Goal: Complete application form

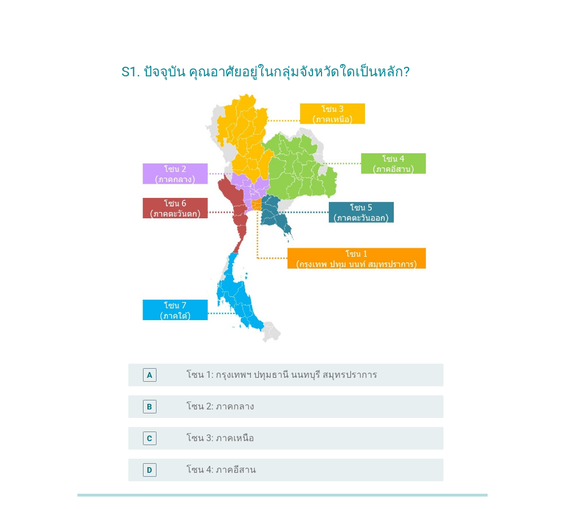
click at [231, 405] on label "โซน 2: ภาคกลาง" at bounding box center [221, 406] width 68 height 11
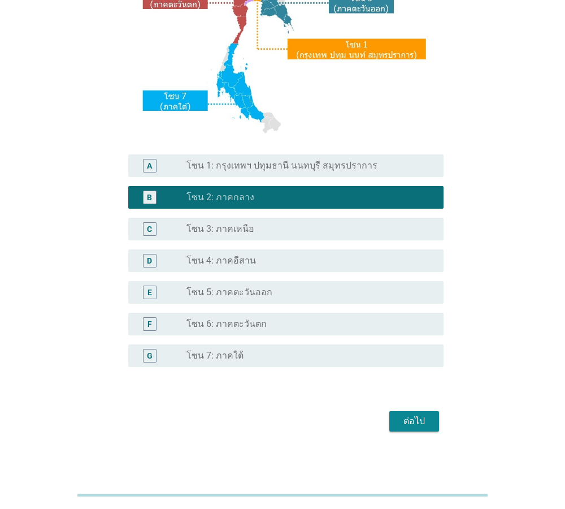
scroll to position [213, 0]
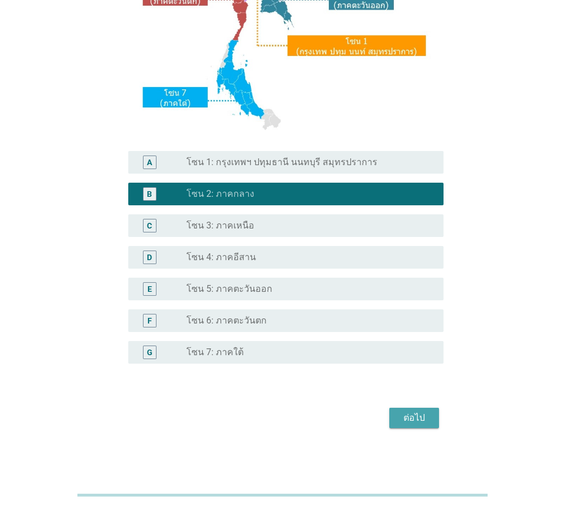
click at [407, 418] on div "ต่อไป" at bounding box center [414, 418] width 32 height 14
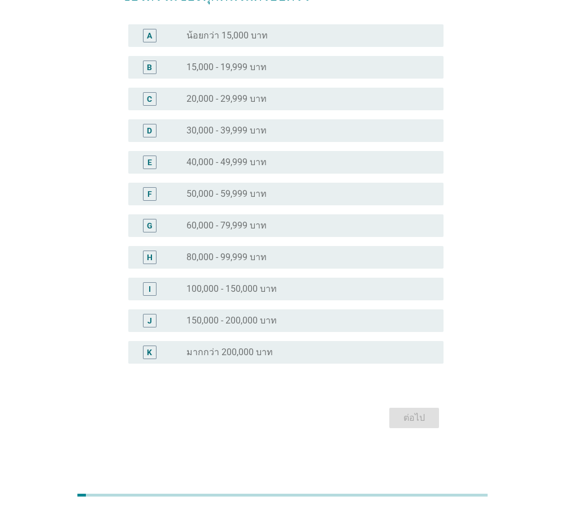
scroll to position [0, 0]
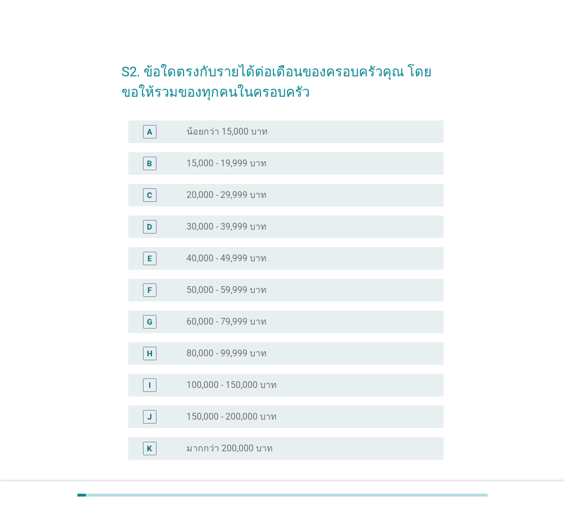
click at [250, 200] on label "20,000 - 29,999 บาท" at bounding box center [227, 194] width 80 height 11
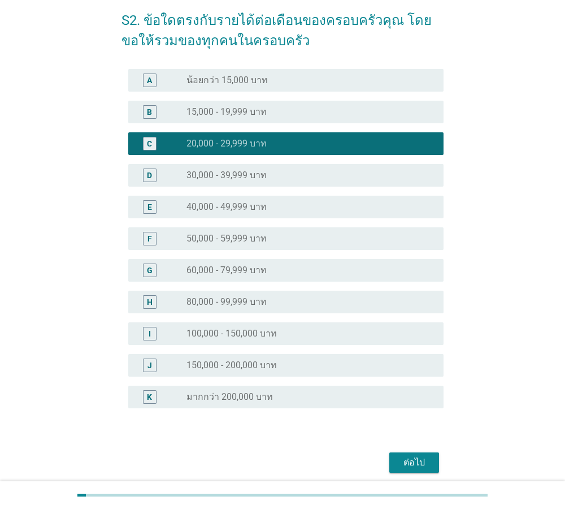
scroll to position [96, 0]
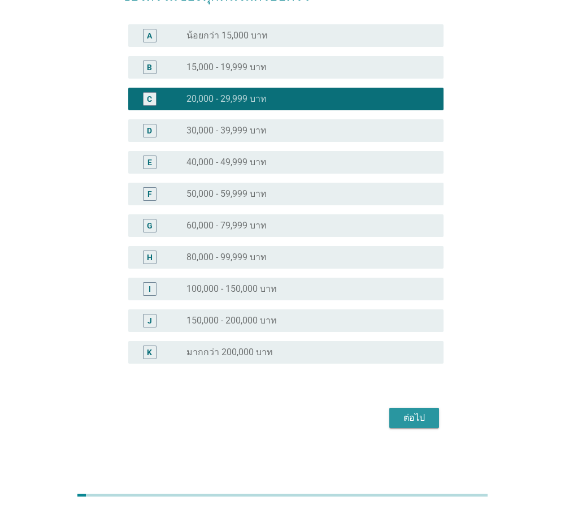
click at [398, 415] on button "ต่อไป" at bounding box center [414, 417] width 50 height 20
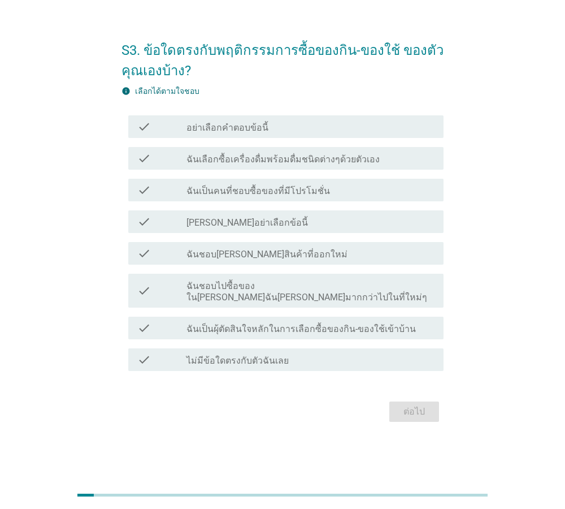
scroll to position [0, 0]
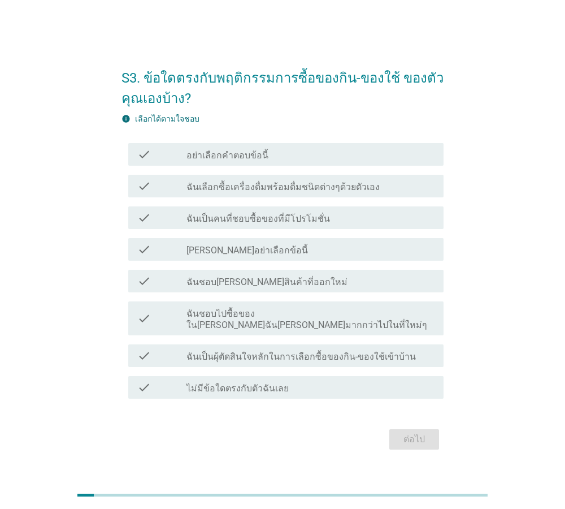
click at [274, 193] on label "ฉันเลือกซื้อเครื่องดื่มพร้อมดื่มชนิดต่างๆด้วยตัวเอง" at bounding box center [283, 186] width 193 height 11
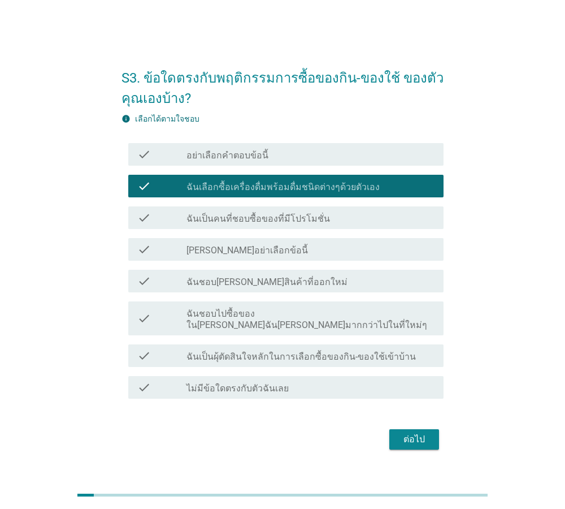
click at [294, 316] on label "ฉันชอบไปซื้อของใน[PERSON_NAME]ฉัน[PERSON_NAME]มากกว่าไปในที่ใหม่ๆ" at bounding box center [311, 319] width 248 height 23
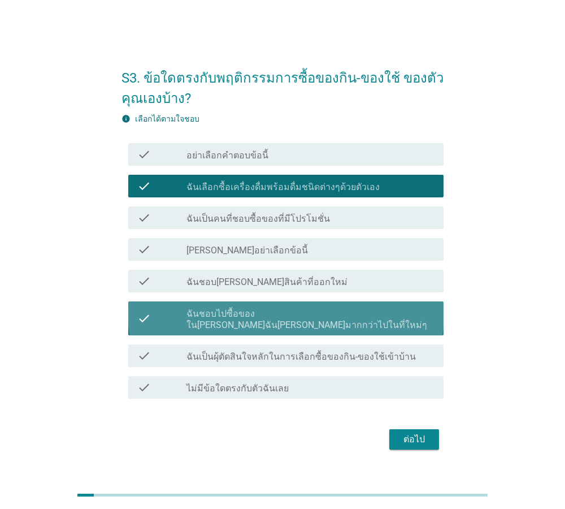
click at [335, 316] on label "ฉันชอบไปซื้อของใน[PERSON_NAME]ฉัน[PERSON_NAME]มากกว่าไปในที่ใหม่ๆ" at bounding box center [311, 319] width 248 height 23
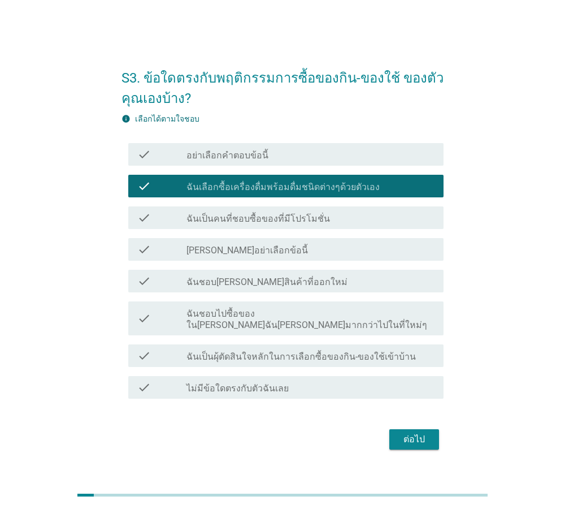
click at [297, 353] on label "ฉันเป็นผุ้ตัดสินใจหลักในการเลือกซื้อของกิน-ของใช้เข้าบ้าน" at bounding box center [301, 356] width 229 height 11
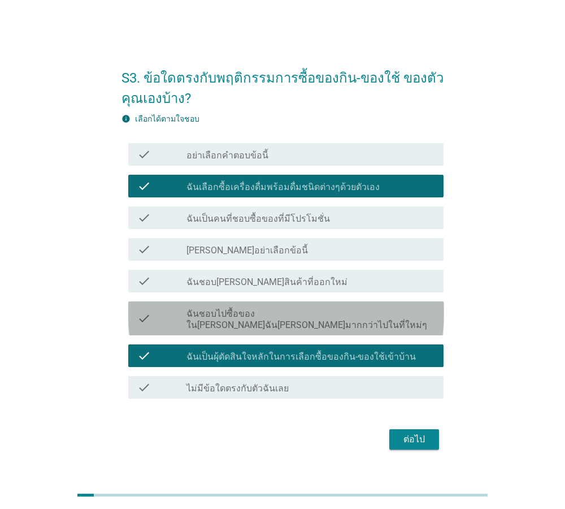
click at [336, 322] on label "ฉันชอบไปซื้อของใน[PERSON_NAME]ฉัน[PERSON_NAME]มากกว่าไปในที่ใหม่ๆ" at bounding box center [311, 319] width 248 height 23
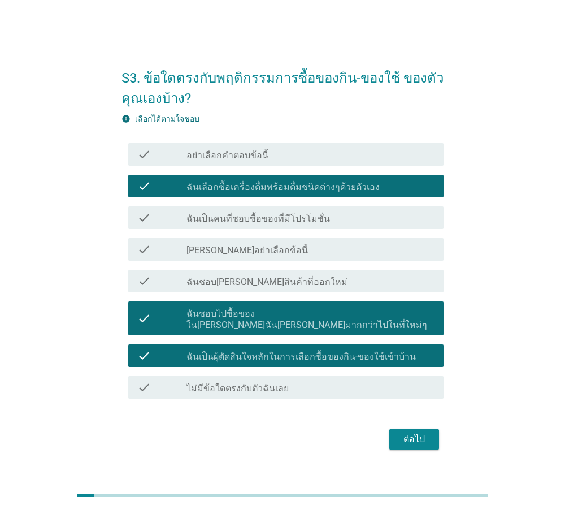
click at [414, 434] on div "ต่อไป" at bounding box center [414, 439] width 32 height 14
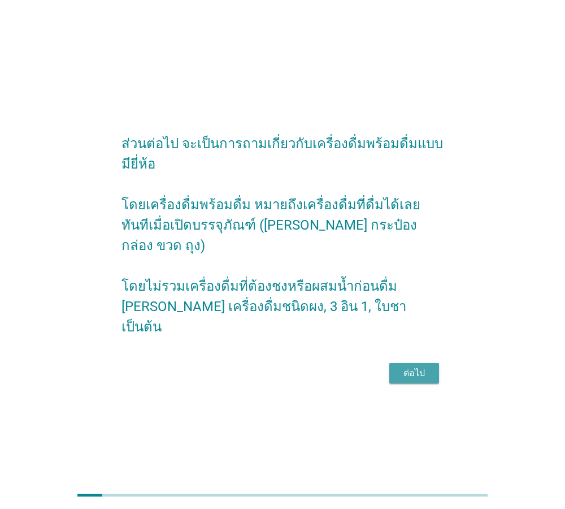
click at [418, 366] on div "ต่อไป" at bounding box center [414, 373] width 32 height 14
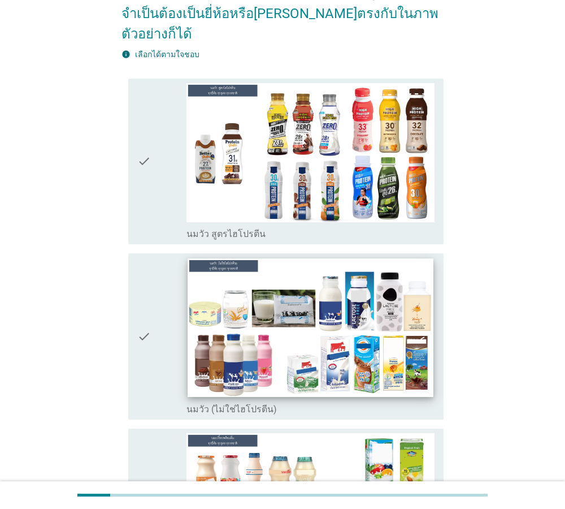
scroll to position [193, 0]
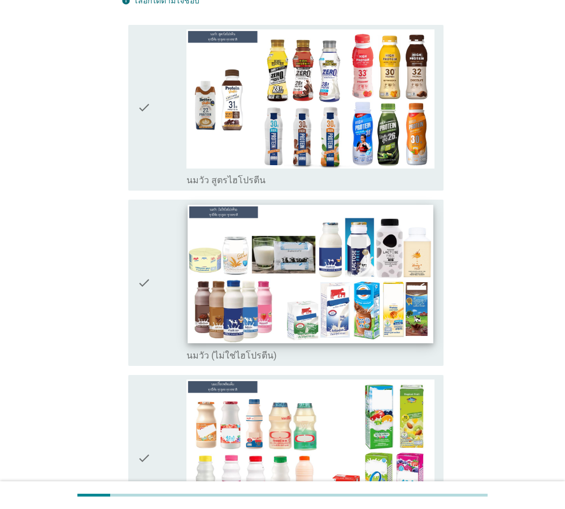
click at [214, 283] on img at bounding box center [310, 274] width 245 height 138
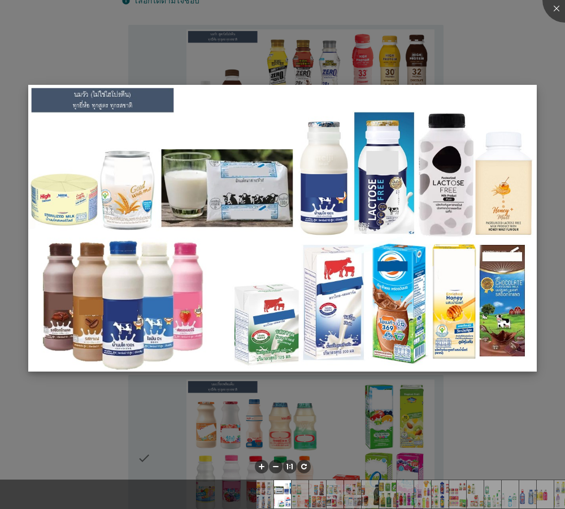
click at [216, 287] on img at bounding box center [282, 228] width 509 height 286
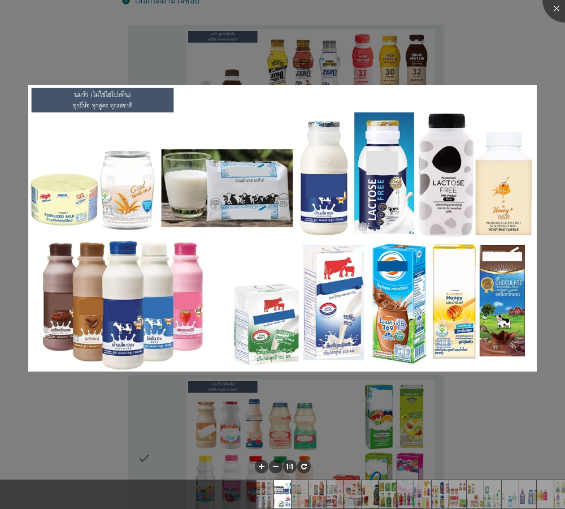
click at [158, 420] on div at bounding box center [282, 254] width 565 height 509
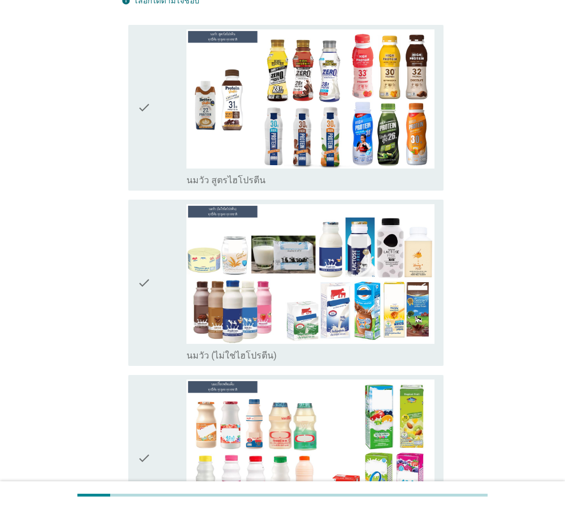
click at [144, 263] on icon "check" at bounding box center [144, 282] width 14 height 157
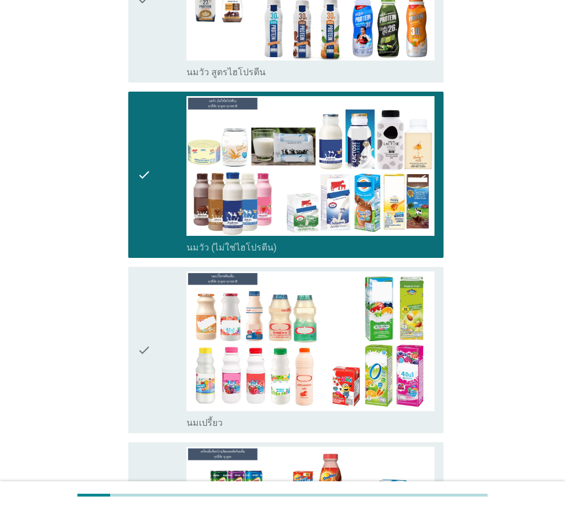
scroll to position [322, 0]
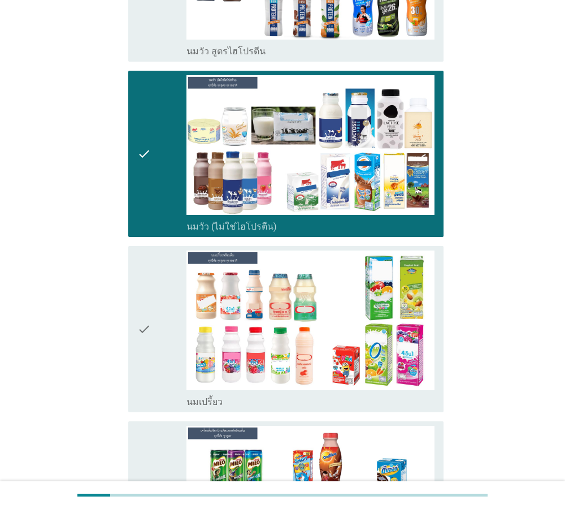
click at [141, 313] on icon "check" at bounding box center [144, 328] width 14 height 157
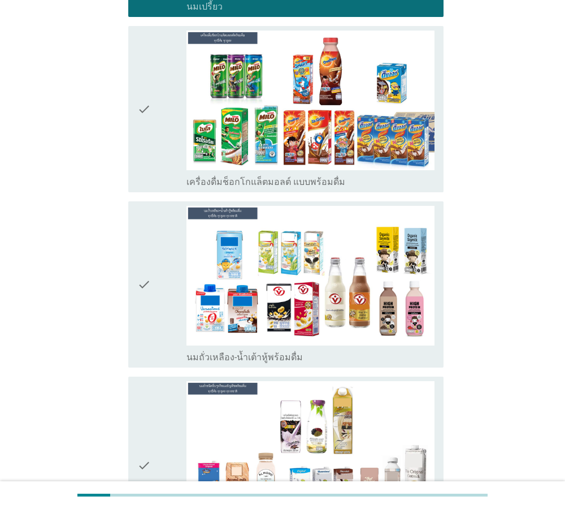
scroll to position [773, 0]
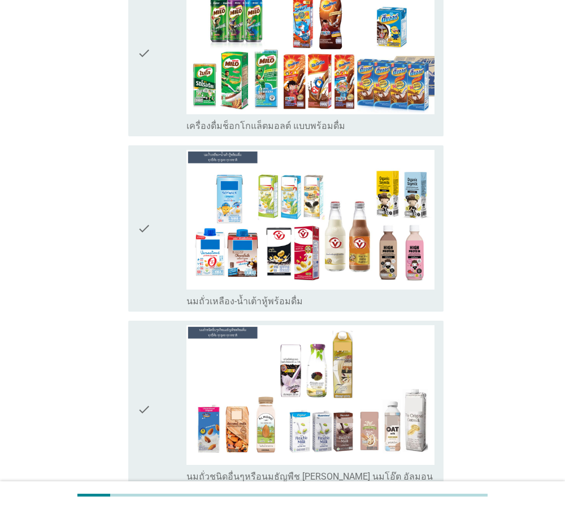
click at [145, 207] on icon "check" at bounding box center [144, 228] width 14 height 157
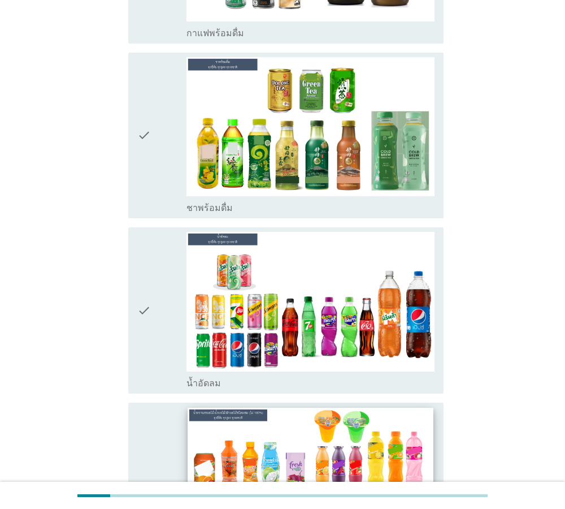
scroll to position [1546, 0]
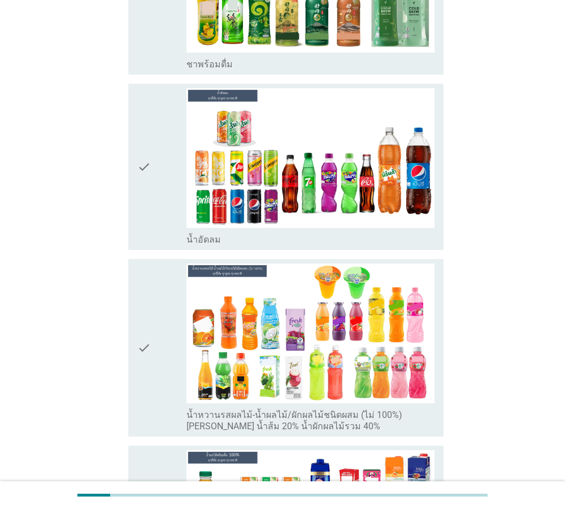
click at [142, 133] on icon "check" at bounding box center [144, 166] width 14 height 157
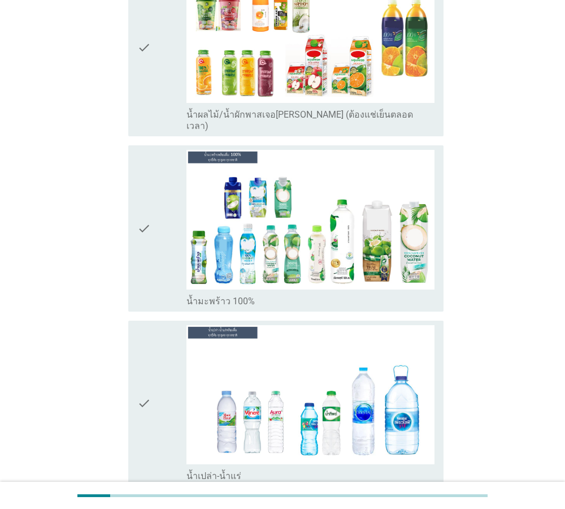
scroll to position [2513, 0]
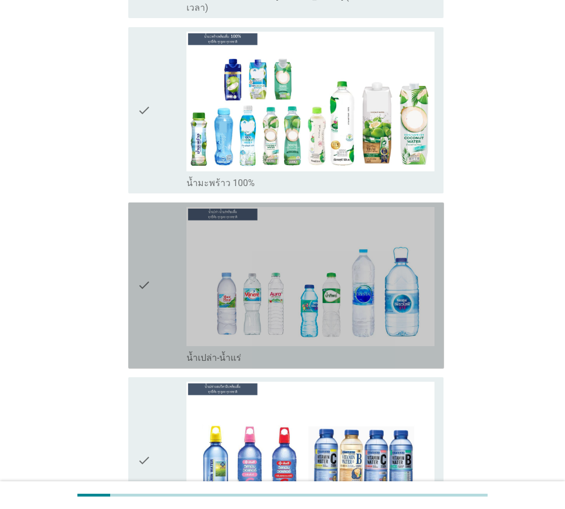
click at [142, 235] on icon "check" at bounding box center [144, 285] width 14 height 157
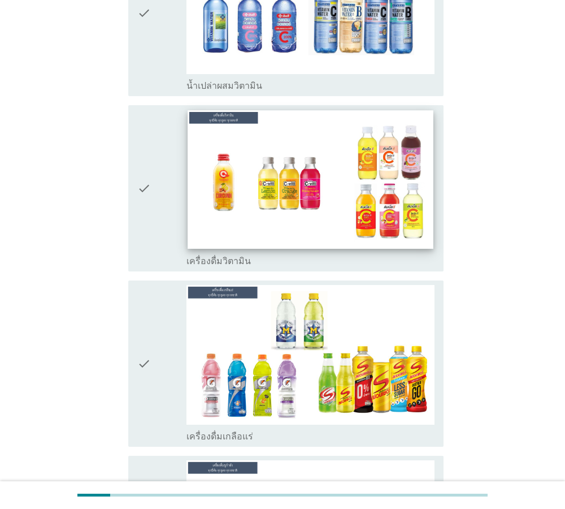
scroll to position [3028, 0]
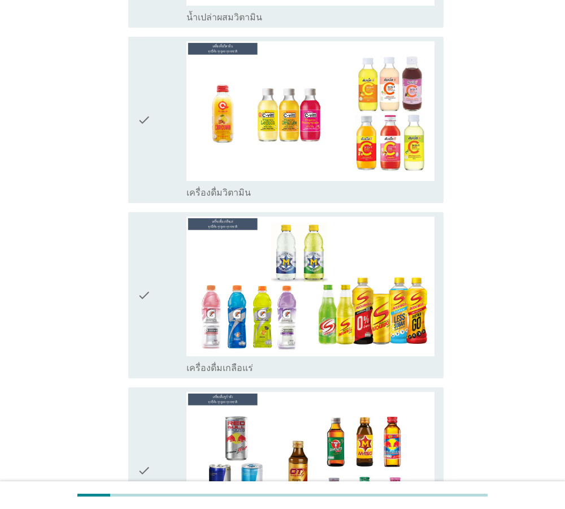
click at [141, 75] on icon "check" at bounding box center [144, 119] width 14 height 157
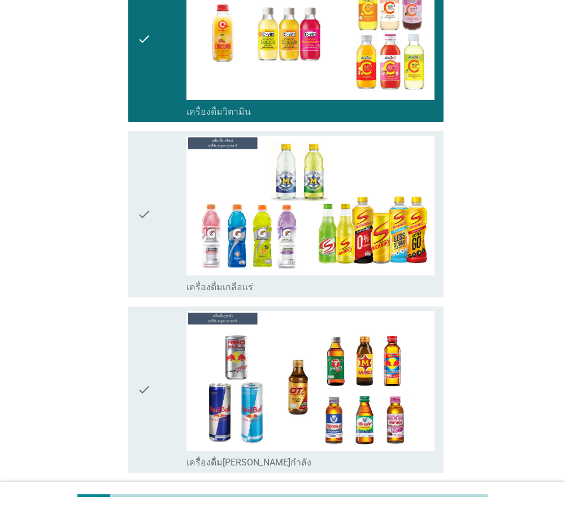
scroll to position [3157, 0]
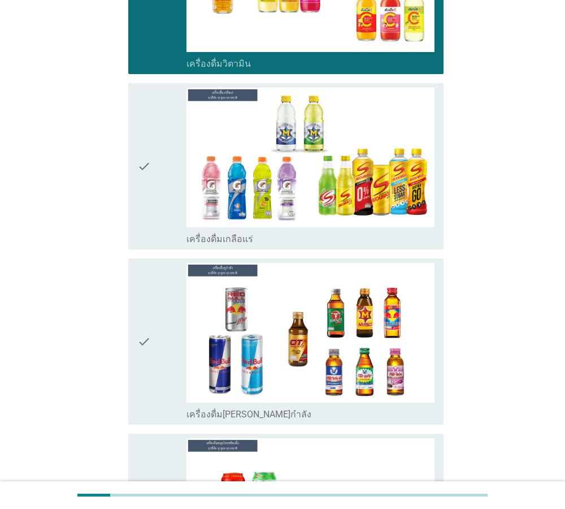
click at [139, 292] on icon "check" at bounding box center [144, 341] width 14 height 157
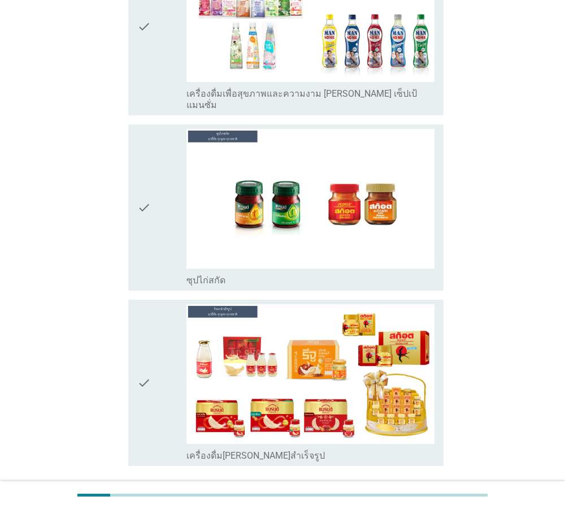
scroll to position [4031, 0]
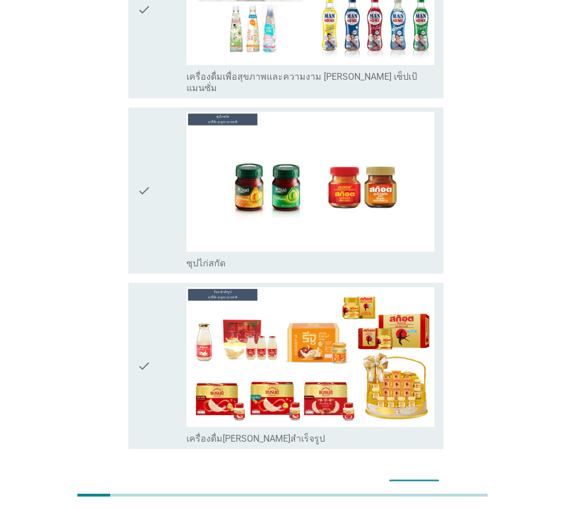
click at [416, 483] on div "ต่อไป" at bounding box center [414, 490] width 32 height 14
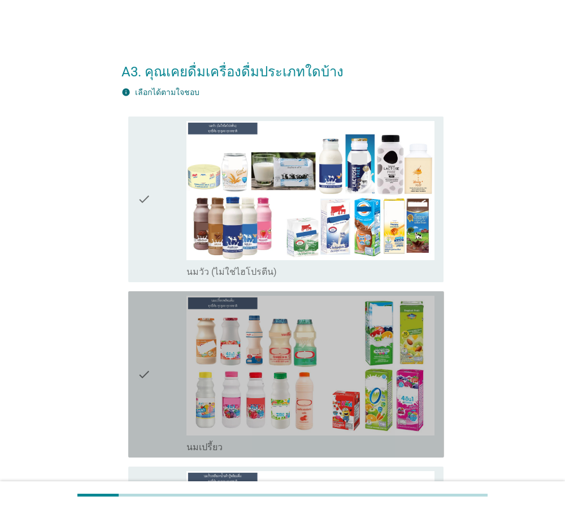
click at [141, 372] on icon "check" at bounding box center [144, 374] width 14 height 157
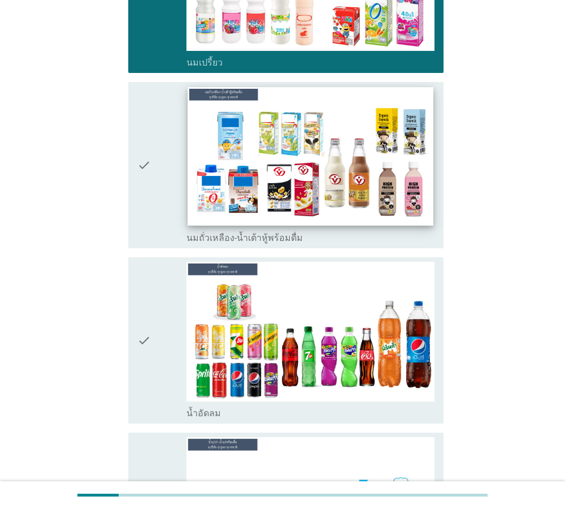
scroll to position [387, 0]
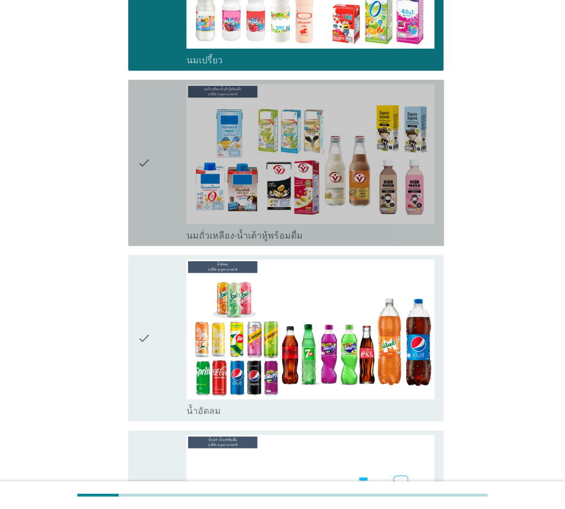
drag, startPoint x: 142, startPoint y: 159, endPoint x: 148, endPoint y: 265, distance: 105.3
click at [142, 159] on icon "check" at bounding box center [144, 162] width 14 height 157
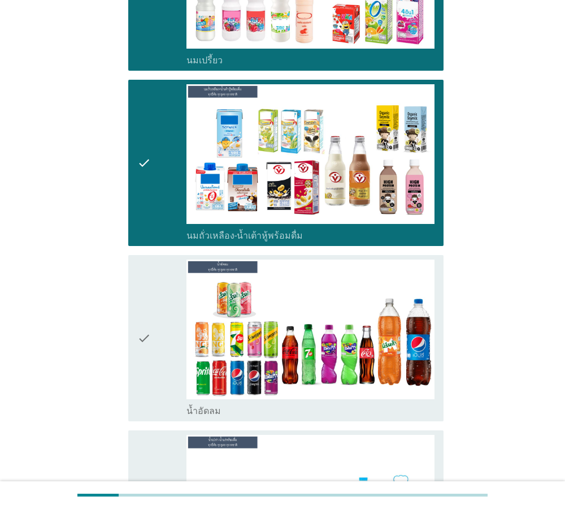
drag, startPoint x: 142, startPoint y: 342, endPoint x: 149, endPoint y: 347, distance: 8.2
click at [142, 342] on icon "check" at bounding box center [144, 337] width 14 height 157
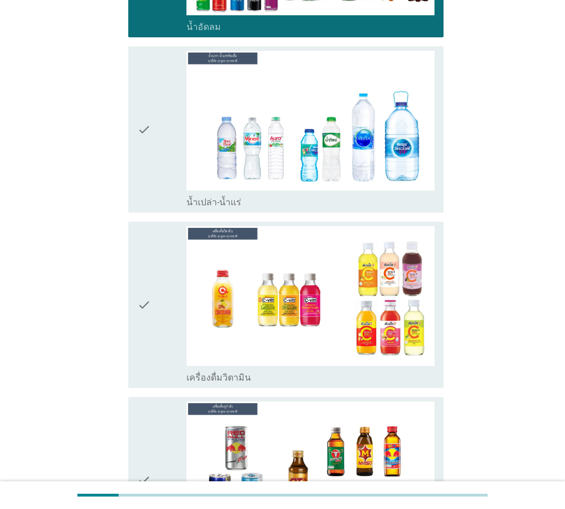
scroll to position [838, 0]
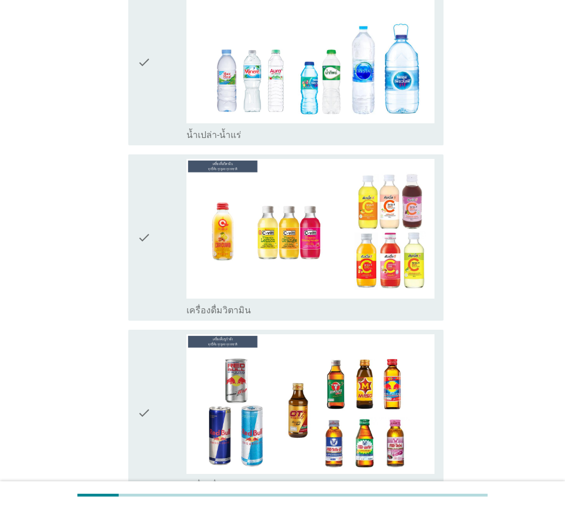
click at [141, 60] on icon "check" at bounding box center [144, 62] width 14 height 157
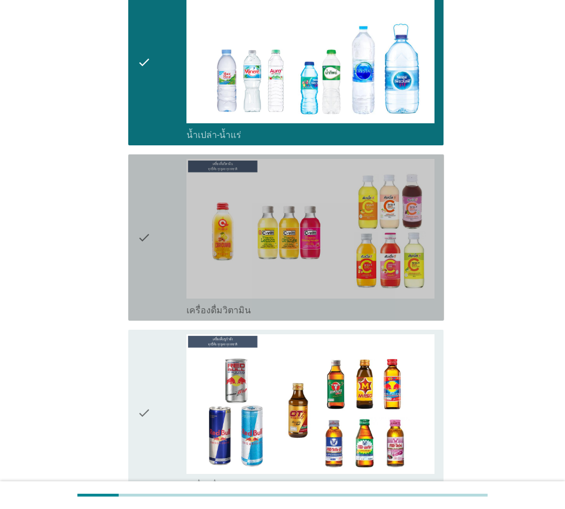
click at [142, 226] on icon "check" at bounding box center [144, 237] width 14 height 157
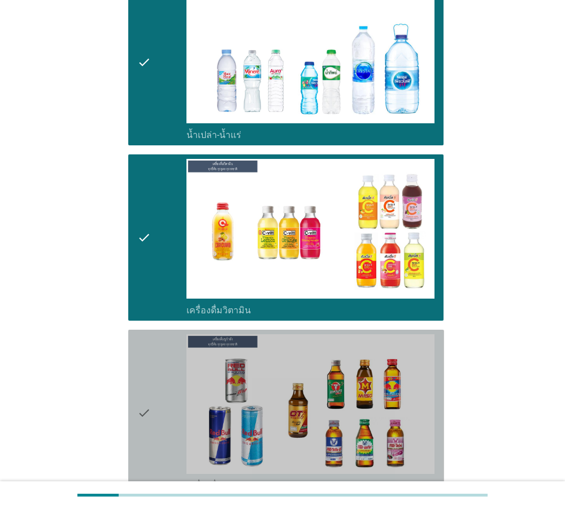
click at [146, 404] on icon "check" at bounding box center [144, 412] width 14 height 157
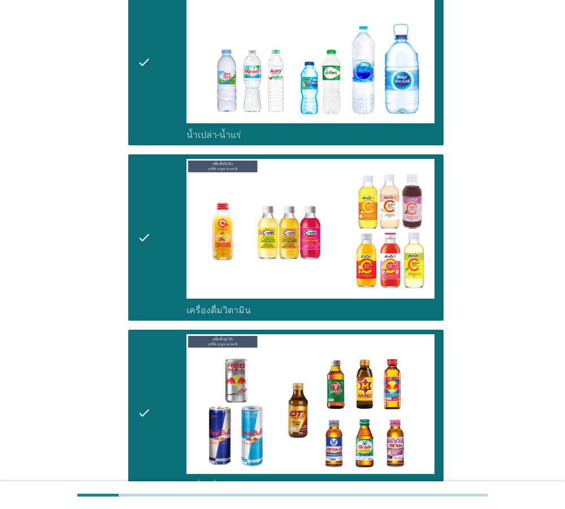
scroll to position [955, 0]
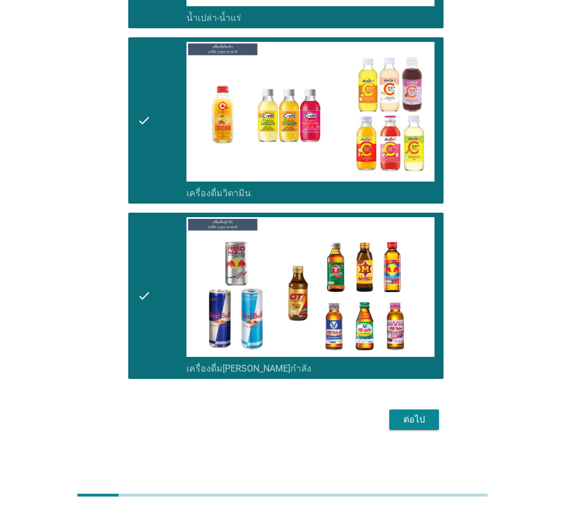
click at [405, 420] on div "ต่อไป" at bounding box center [414, 420] width 32 height 14
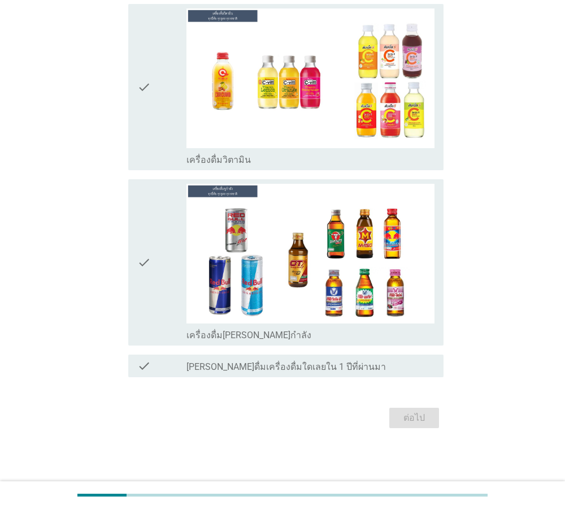
scroll to position [0, 0]
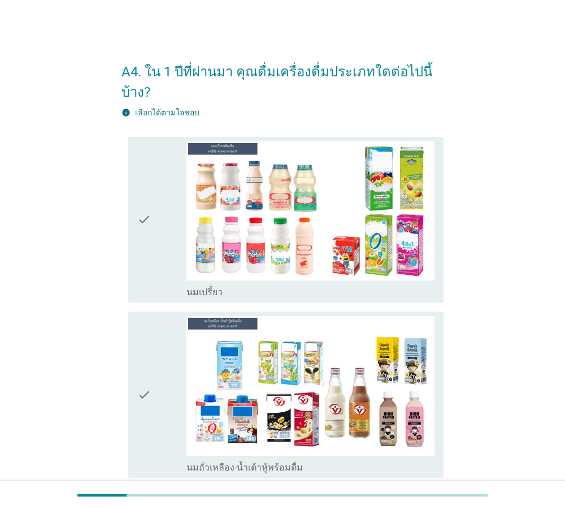
click at [144, 217] on icon "check" at bounding box center [144, 219] width 14 height 157
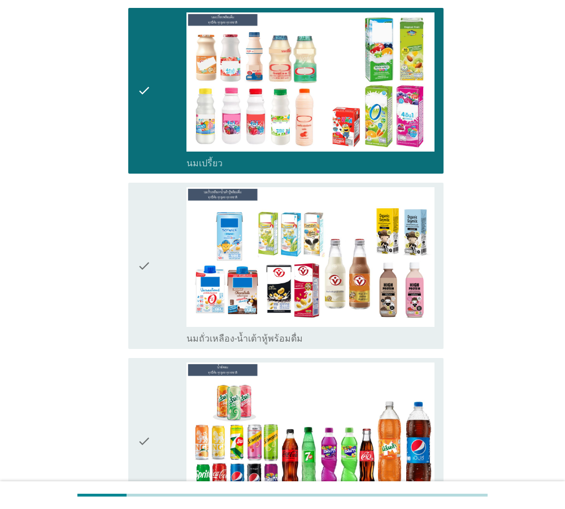
scroll to position [258, 0]
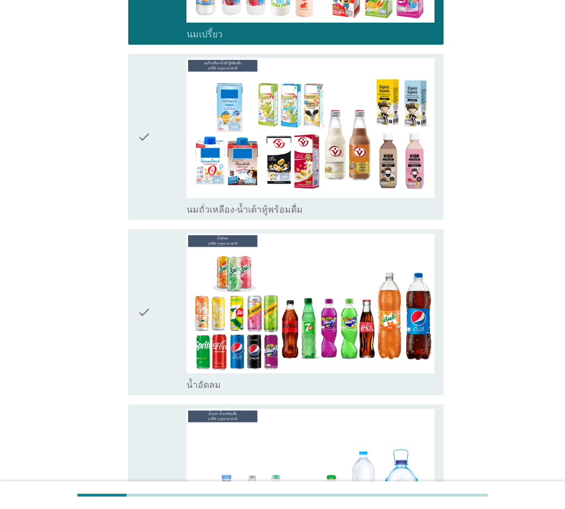
click at [141, 311] on icon "check" at bounding box center [144, 311] width 14 height 157
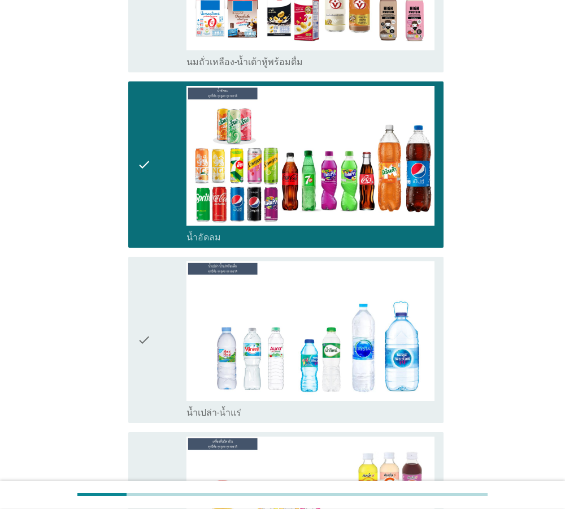
scroll to position [451, 0]
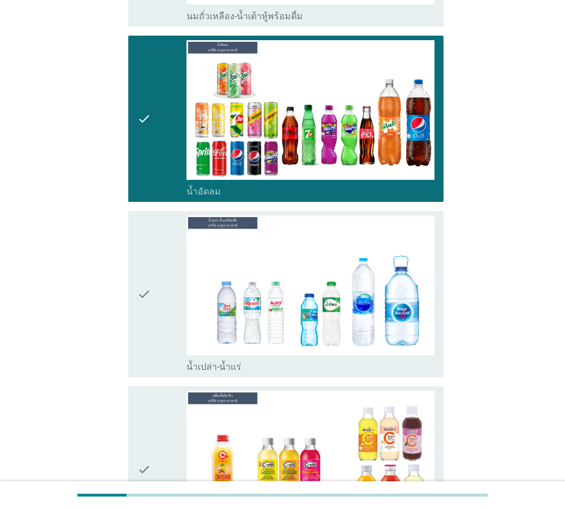
click at [147, 302] on icon "check" at bounding box center [144, 293] width 14 height 157
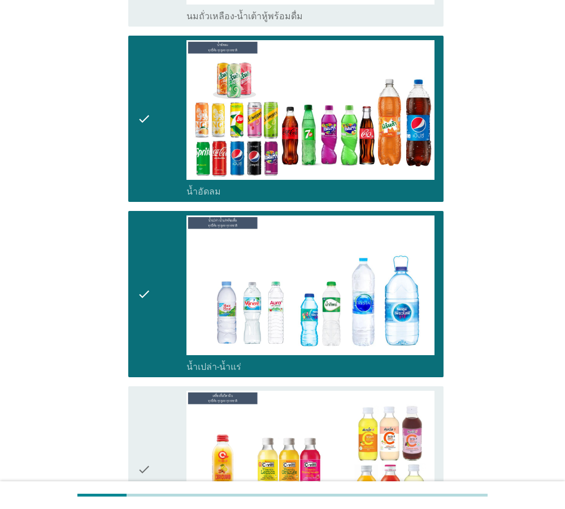
scroll to position [709, 0]
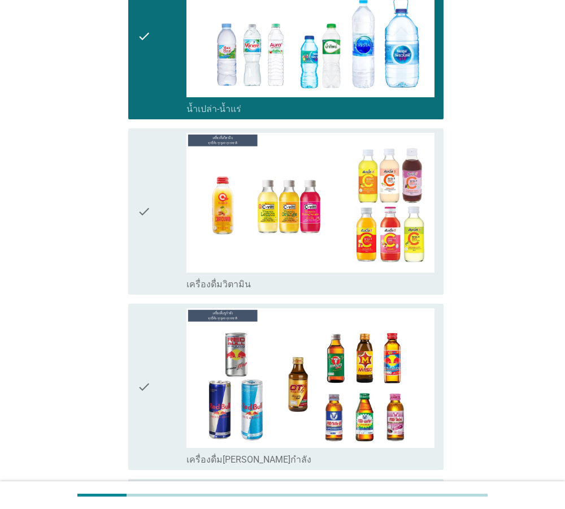
click at [149, 219] on icon "check" at bounding box center [144, 211] width 14 height 157
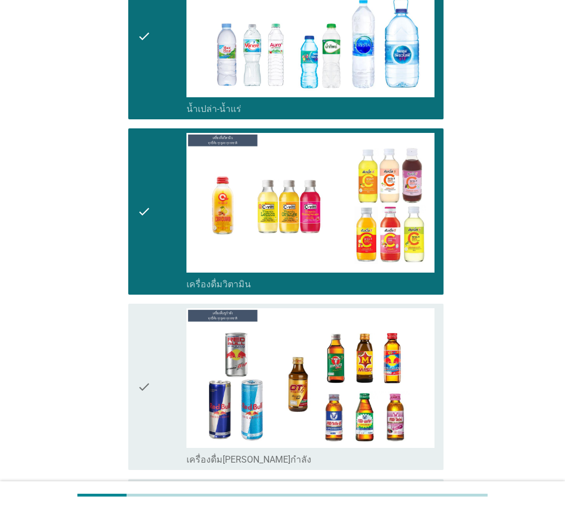
click at [144, 360] on icon "check" at bounding box center [144, 386] width 14 height 157
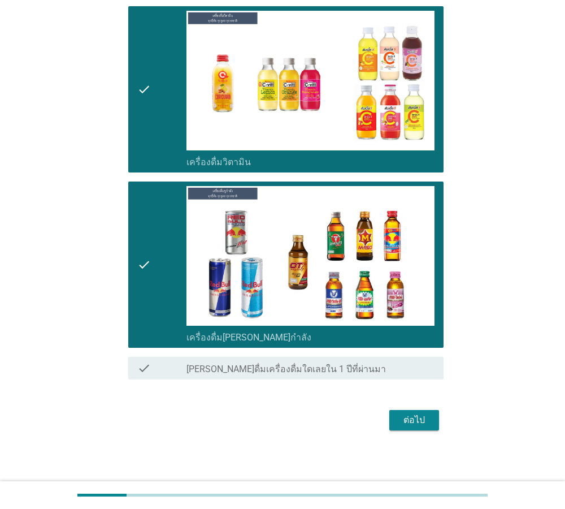
scroll to position [831, 0]
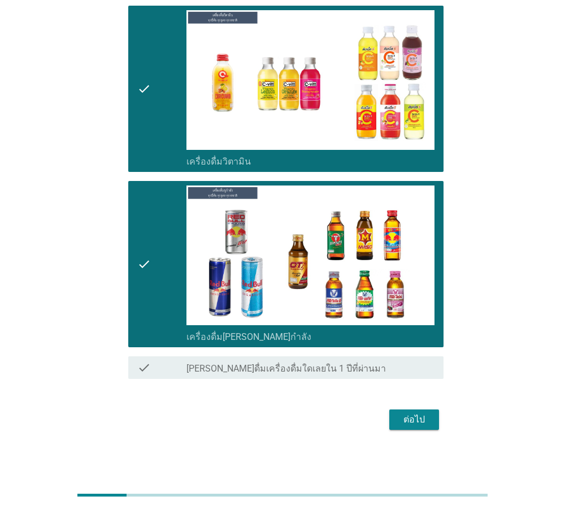
click at [411, 422] on div "ต่อไป" at bounding box center [414, 420] width 32 height 14
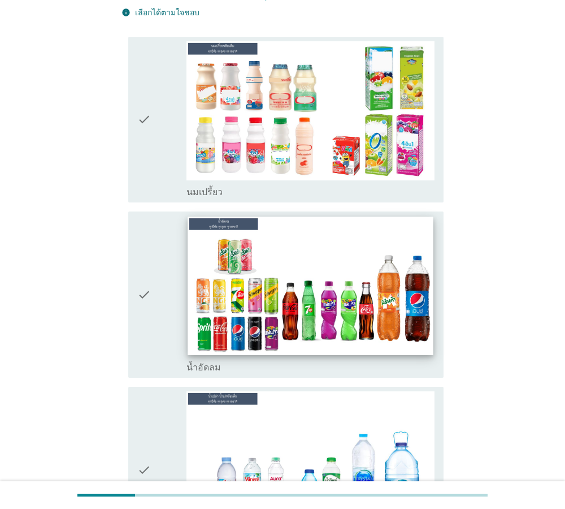
scroll to position [193, 0]
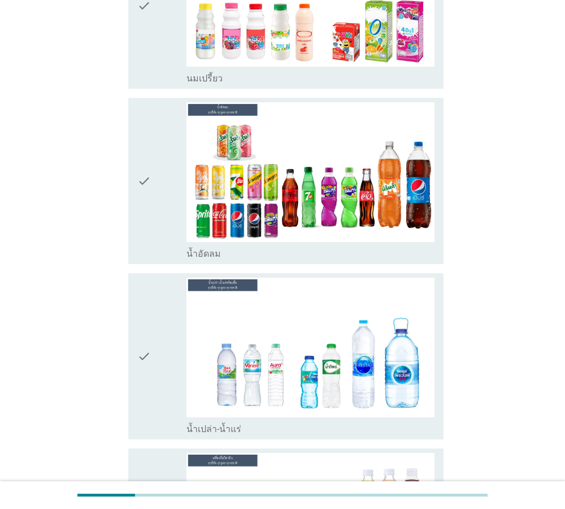
click at [148, 181] on icon "check" at bounding box center [144, 180] width 14 height 157
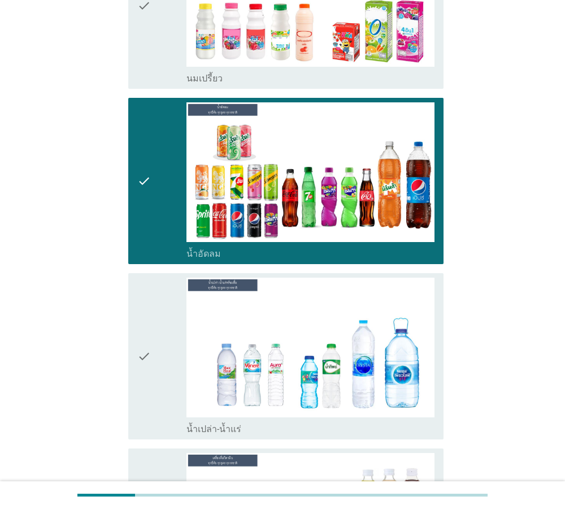
click at [158, 331] on div "check" at bounding box center [162, 356] width 50 height 157
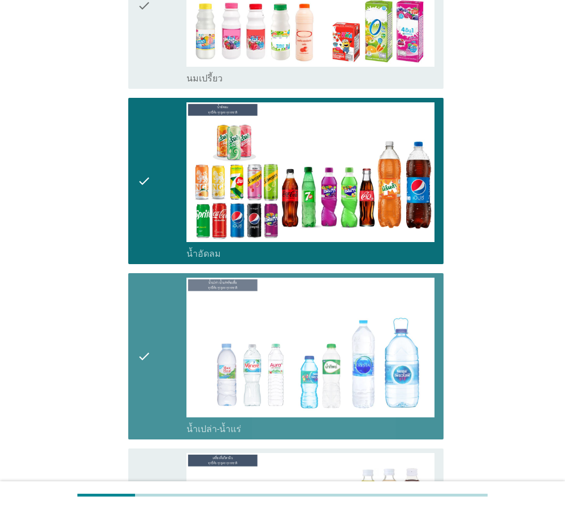
scroll to position [451, 0]
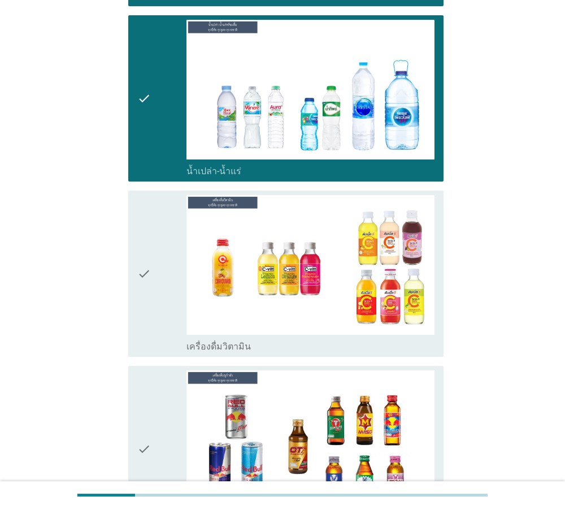
click at [155, 302] on div "check" at bounding box center [162, 273] width 50 height 157
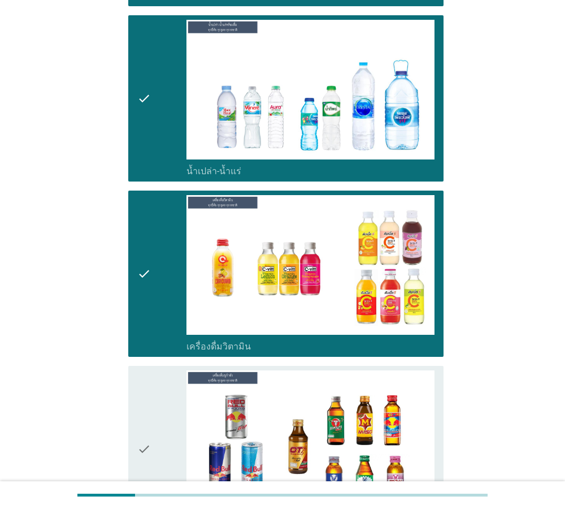
click at [151, 398] on div "check" at bounding box center [162, 448] width 50 height 157
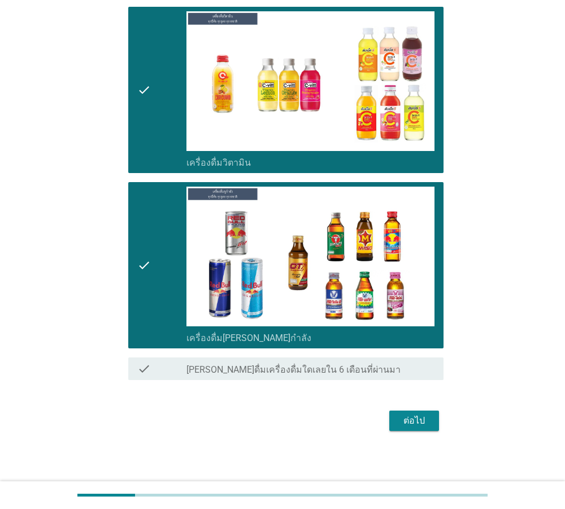
scroll to position [636, 0]
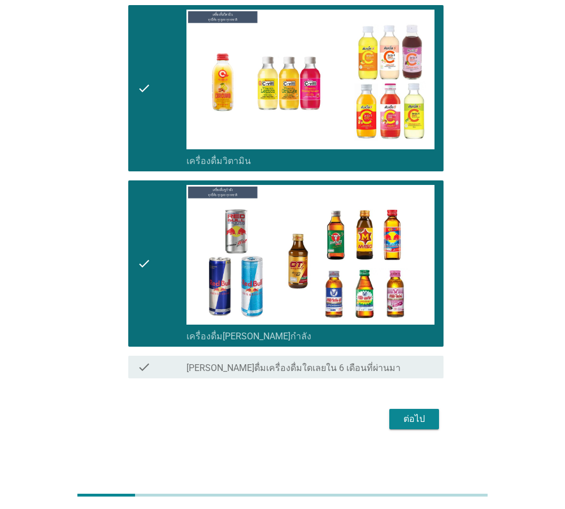
click at [421, 420] on div "ต่อไป" at bounding box center [414, 419] width 32 height 14
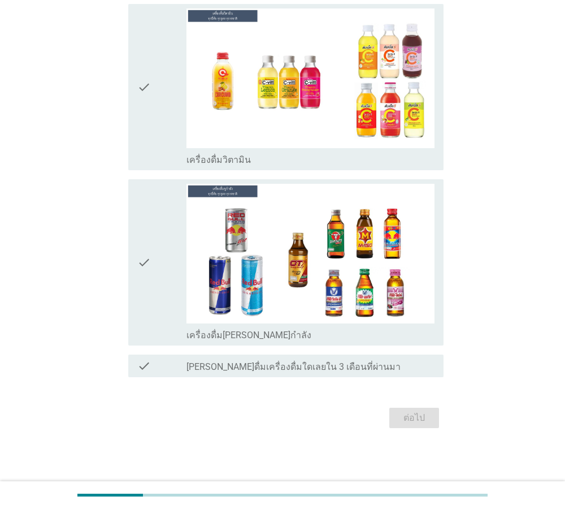
scroll to position [0, 0]
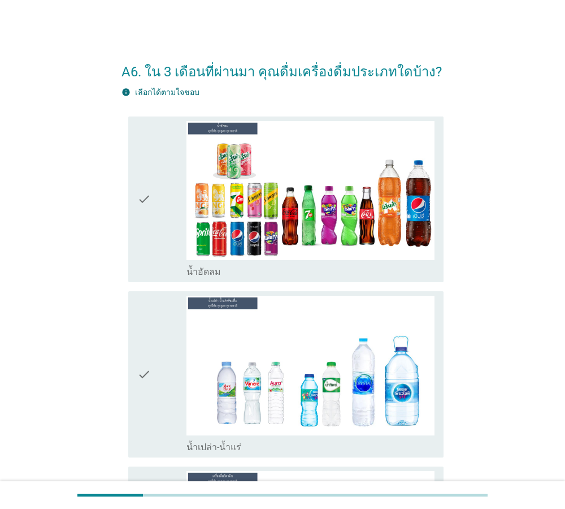
click at [141, 198] on icon "check" at bounding box center [144, 199] width 14 height 157
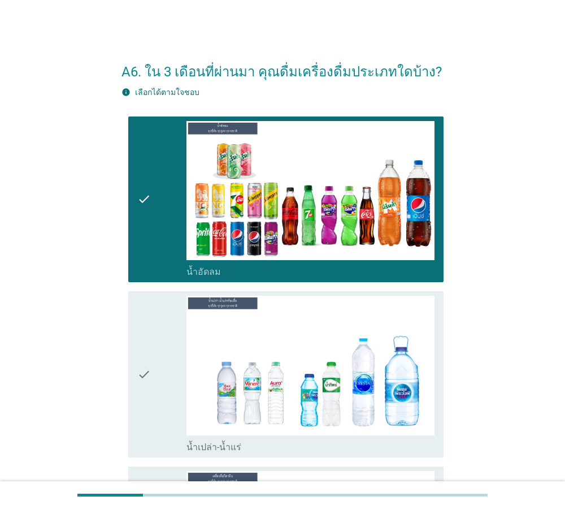
click at [140, 322] on icon "check" at bounding box center [144, 374] width 14 height 157
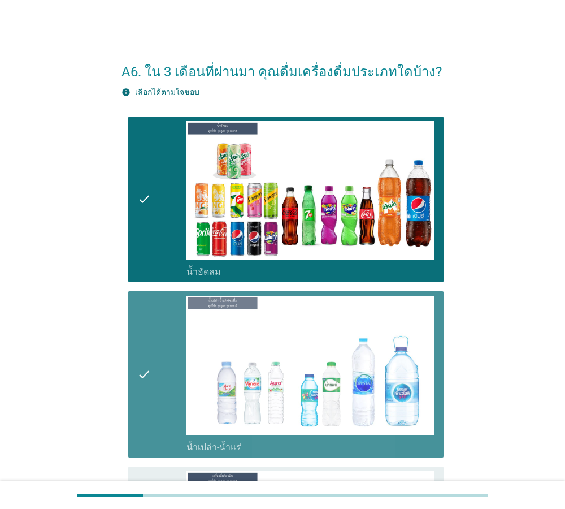
scroll to position [258, 0]
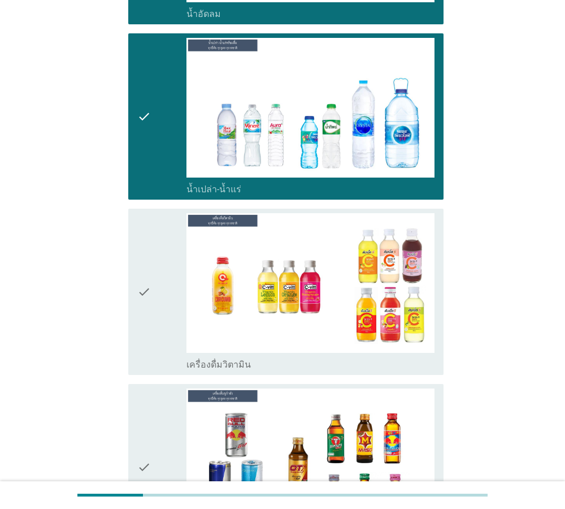
click at [144, 415] on icon "check" at bounding box center [144, 466] width 14 height 157
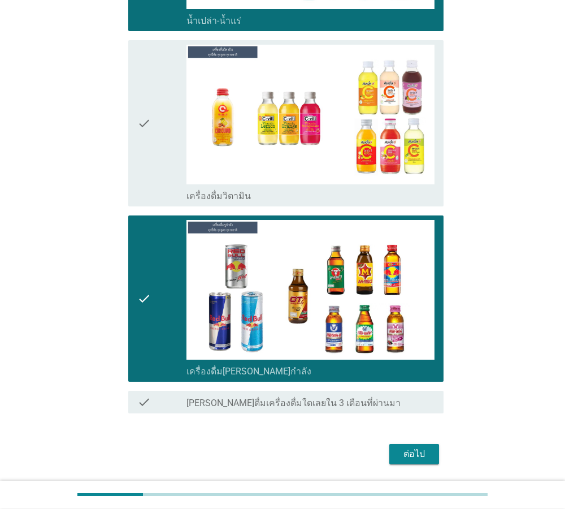
scroll to position [451, 0]
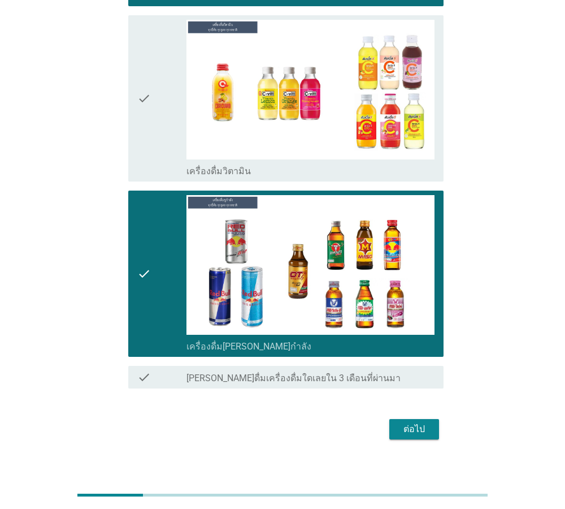
click at [404, 431] on div "ต่อไป" at bounding box center [414, 429] width 32 height 14
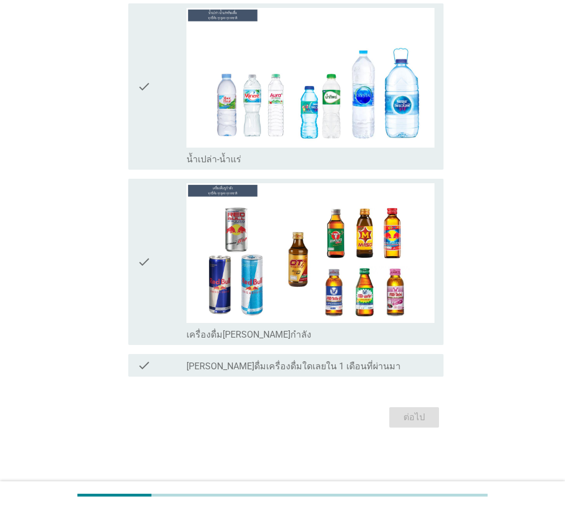
scroll to position [0, 0]
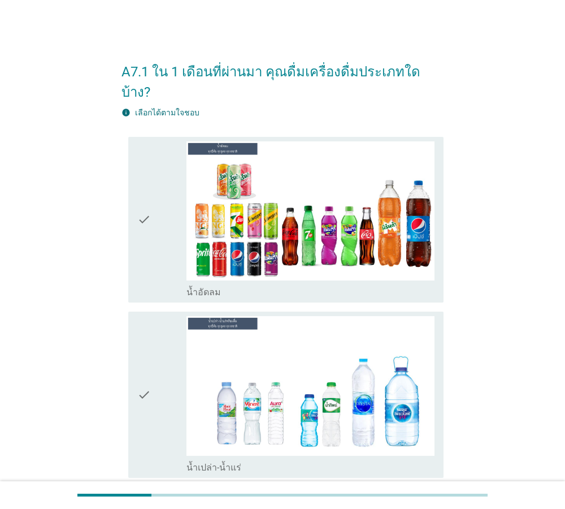
click at [144, 210] on icon "check" at bounding box center [144, 219] width 14 height 157
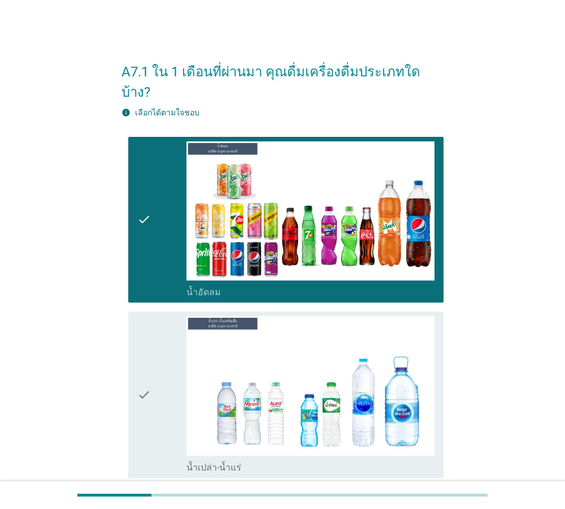
click at [144, 350] on icon "check" at bounding box center [144, 394] width 14 height 157
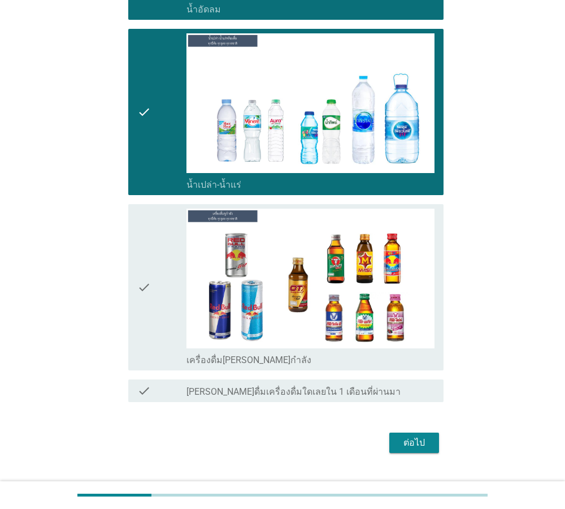
scroll to position [287, 0]
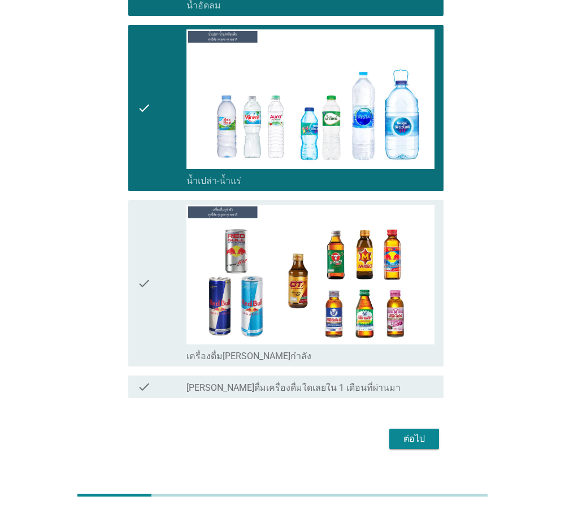
click at [140, 259] on icon "check" at bounding box center [144, 283] width 14 height 157
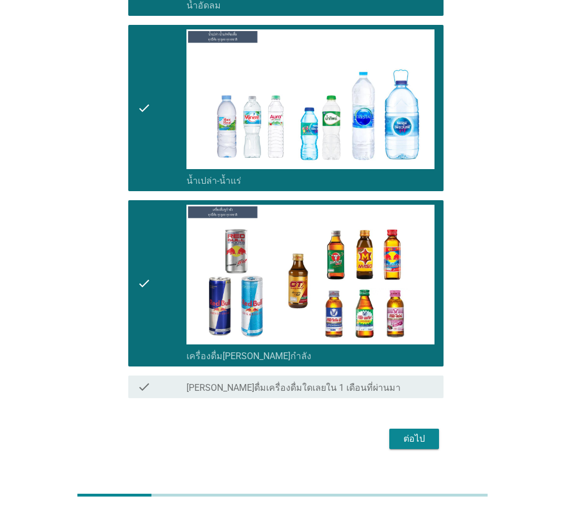
click at [400, 432] on div "ต่อไป" at bounding box center [414, 439] width 32 height 14
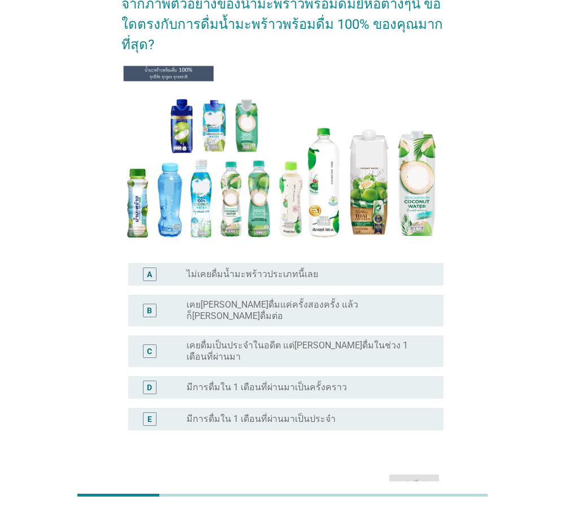
scroll to position [97, 0]
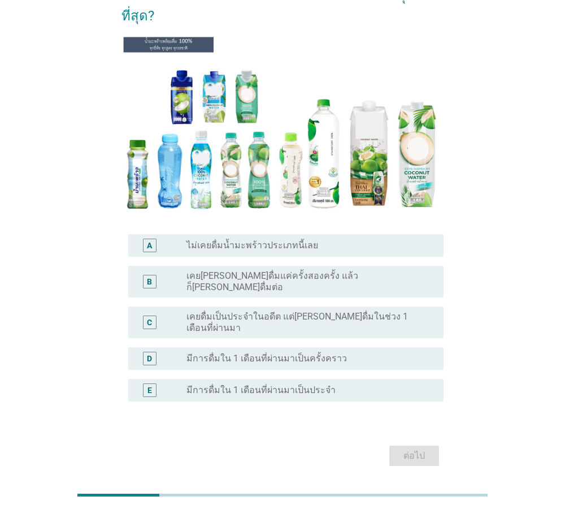
click at [144, 239] on div "A" at bounding box center [150, 246] width 14 height 14
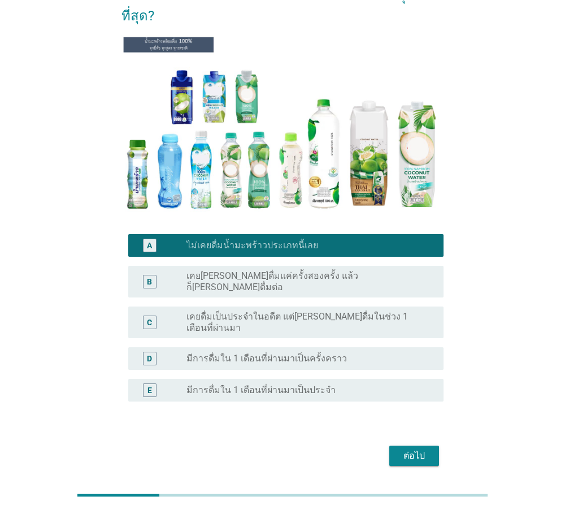
click at [409, 445] on button "ต่อไป" at bounding box center [414, 455] width 50 height 20
